Goal: Find specific page/section: Find specific page/section

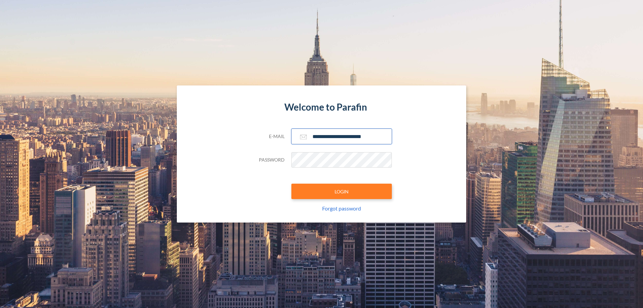
type input "**********"
click at [341, 191] on button "LOGIN" at bounding box center [341, 190] width 100 height 15
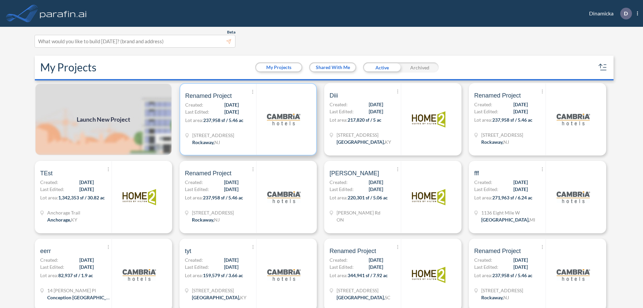
scroll to position [2, 0]
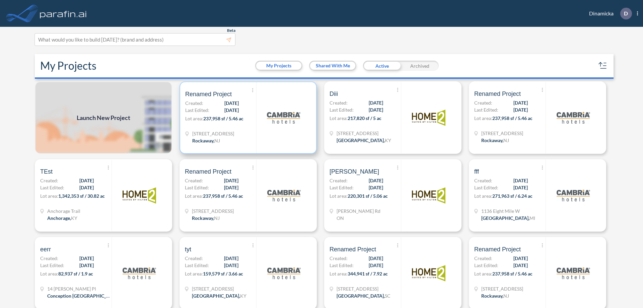
click at [247, 117] on p "Lot area: 237,958 sf / 5.46 ac" at bounding box center [220, 120] width 71 height 10
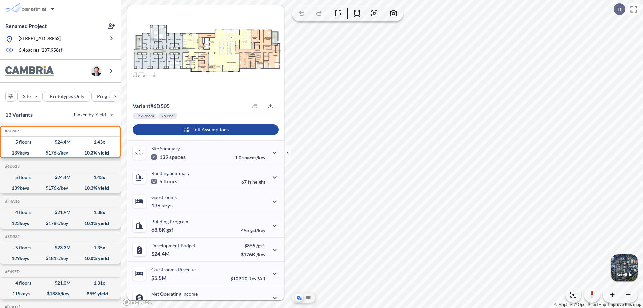
scroll to position [34, 0]
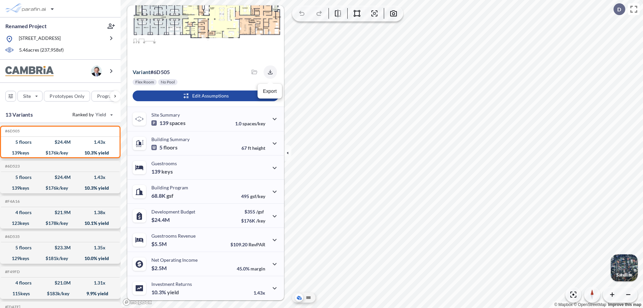
click at [268, 72] on icon "button" at bounding box center [270, 72] width 4 height 4
